Goal: Navigation & Orientation: Find specific page/section

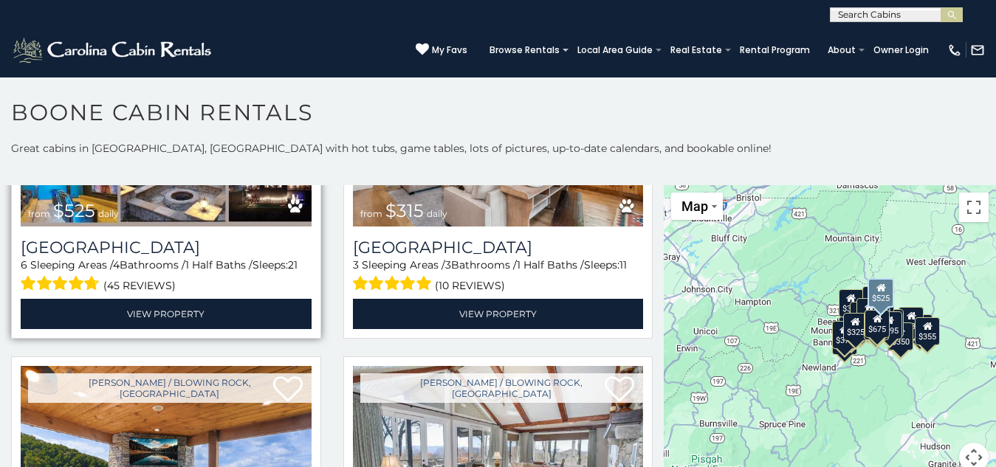
scroll to position [528, 0]
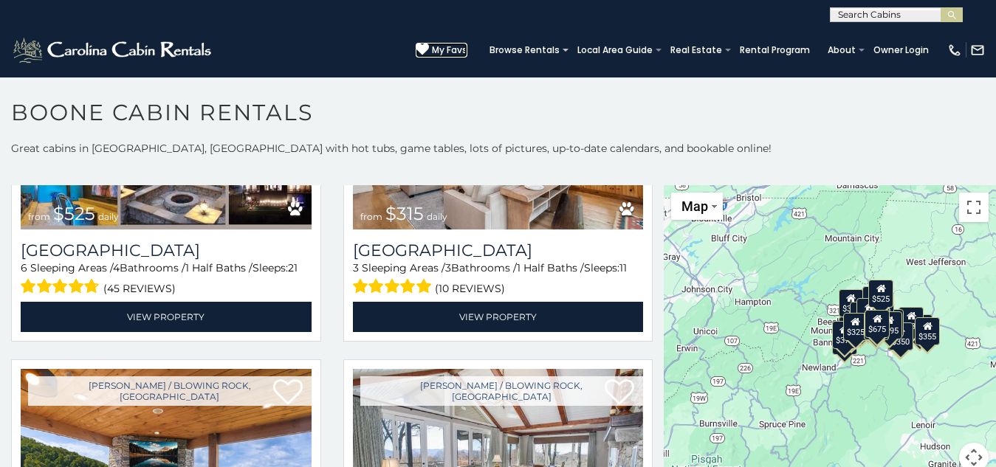
click at [416, 43] on icon at bounding box center [422, 49] width 13 height 13
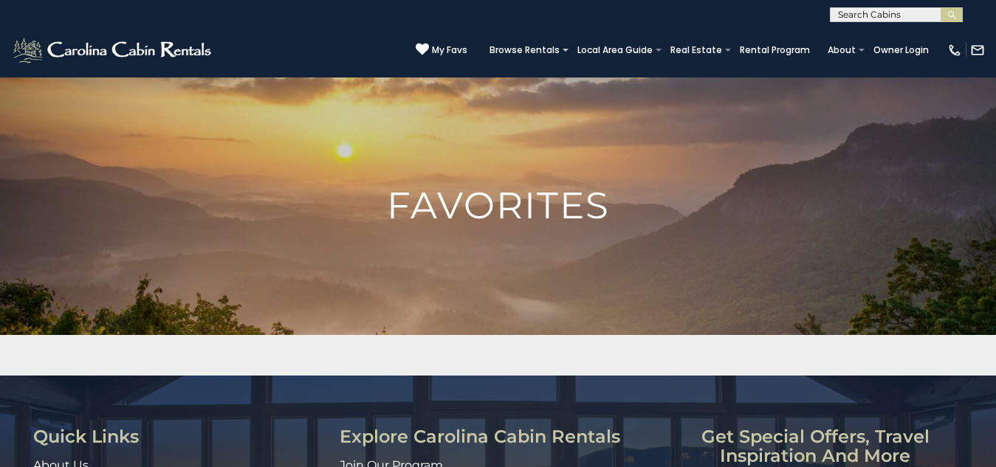
scroll to position [219, 0]
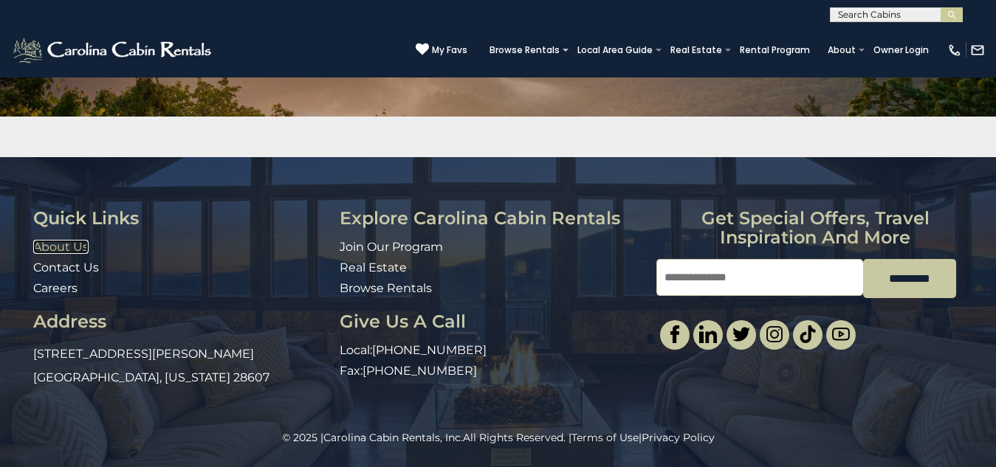
click at [36, 245] on link "About Us" at bounding box center [60, 247] width 55 height 14
